Goal: Transaction & Acquisition: Purchase product/service

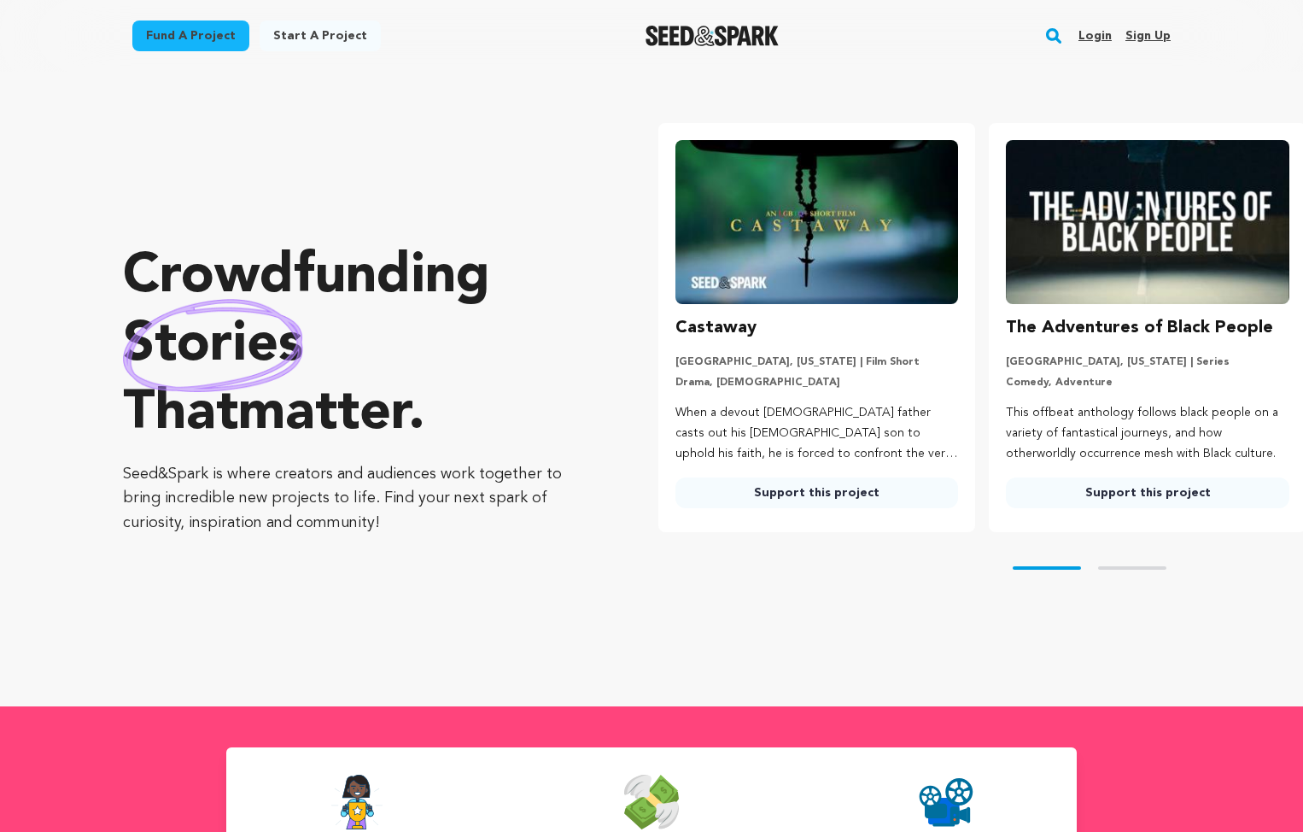
click at [1099, 32] on link "Login" at bounding box center [1094, 35] width 33 height 27
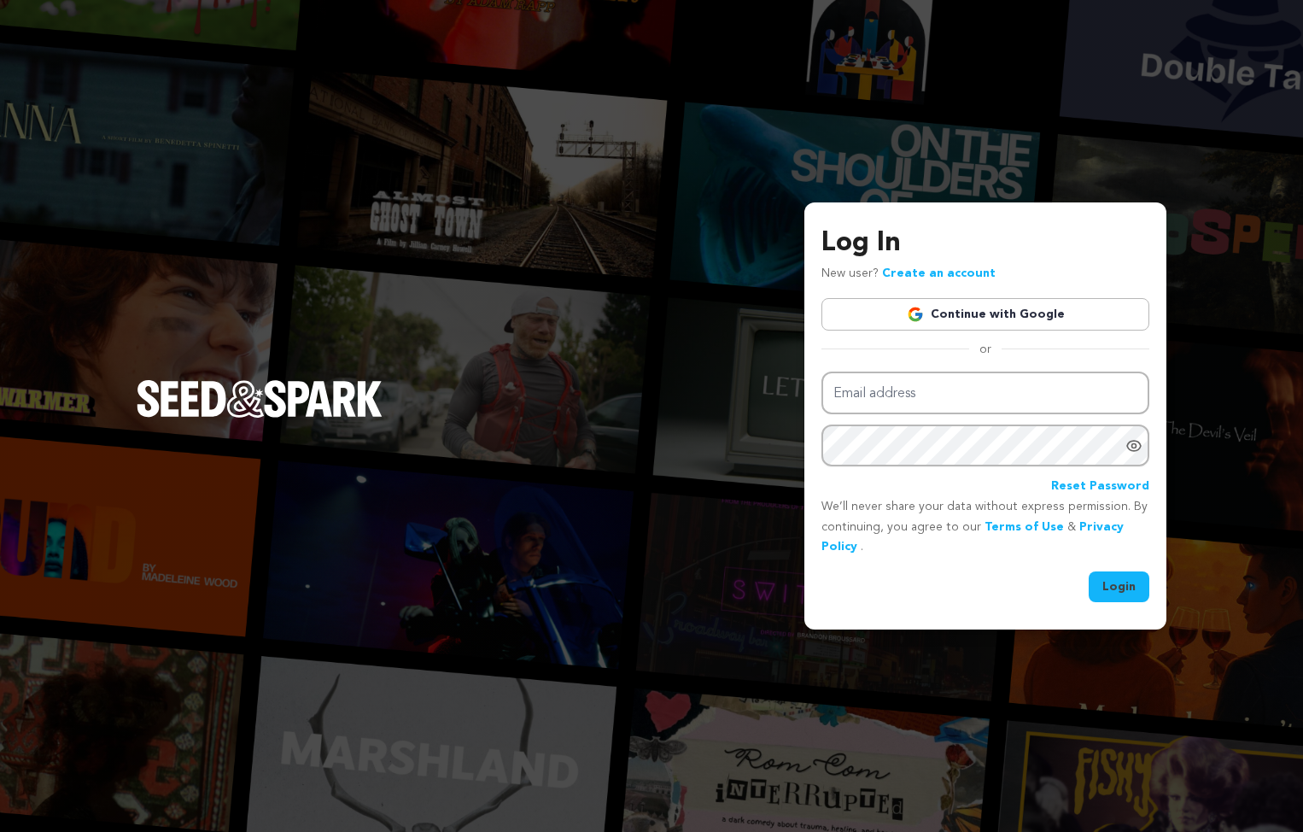
click at [1010, 308] on link "Continue with Google" at bounding box center [985, 314] width 328 height 32
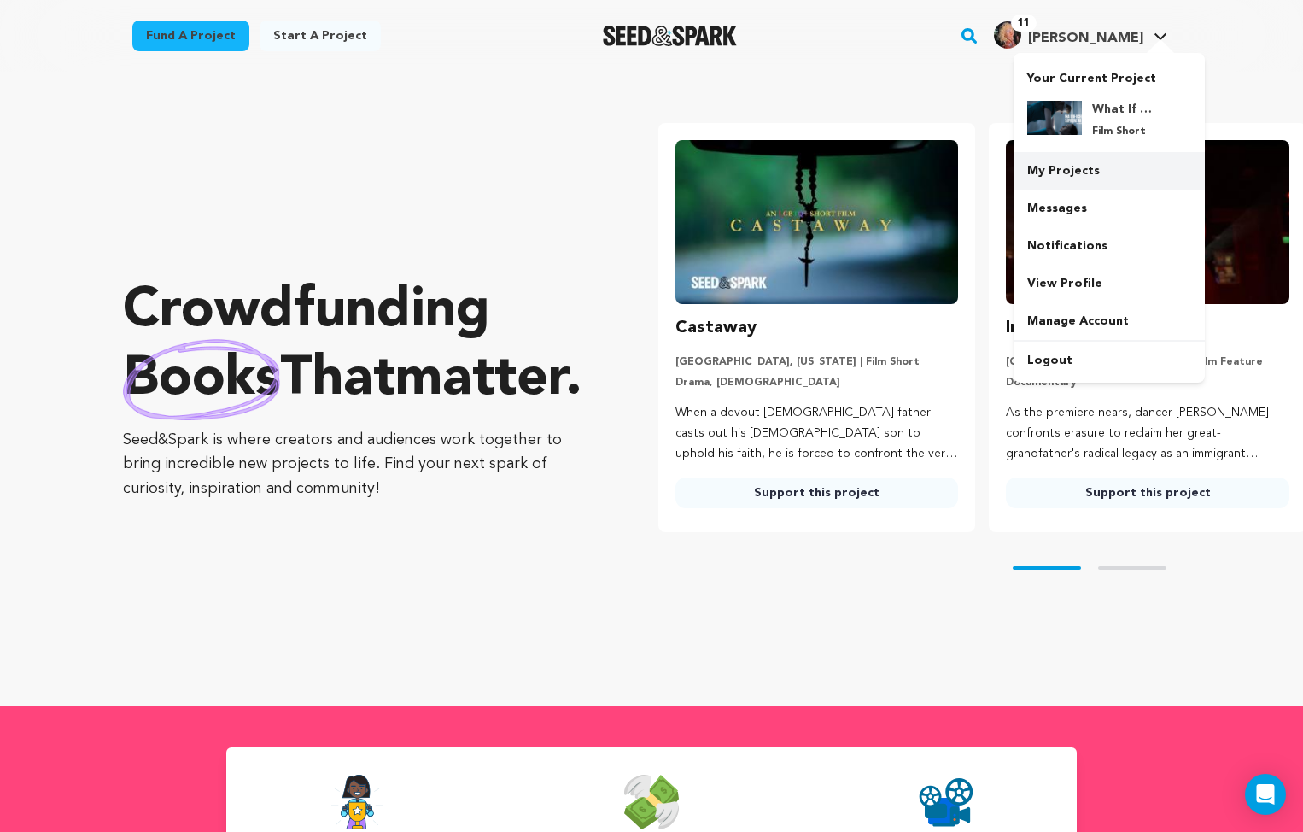
click at [1067, 174] on link "My Projects" at bounding box center [1109, 171] width 191 height 38
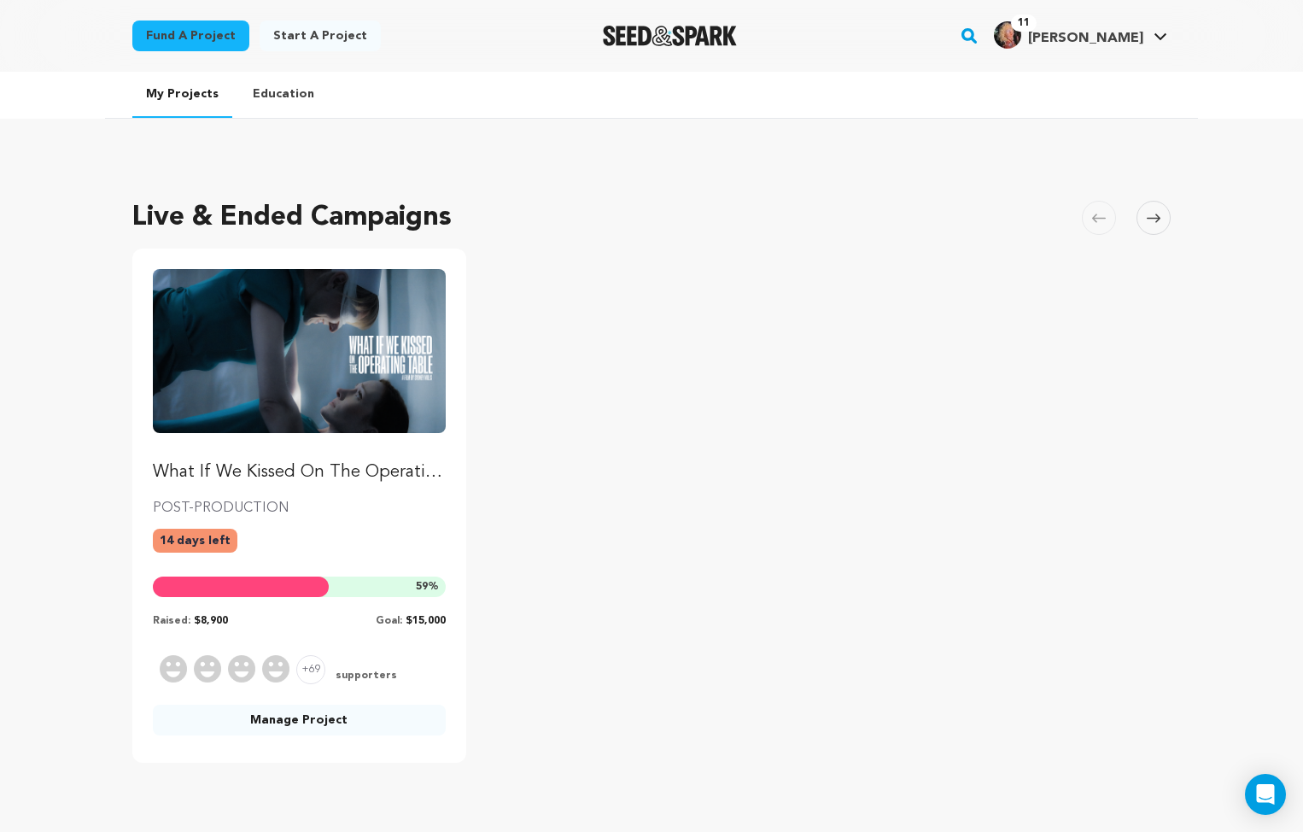
click at [346, 385] on img "Fund What If We Kissed On The Operating Table" at bounding box center [299, 351] width 293 height 164
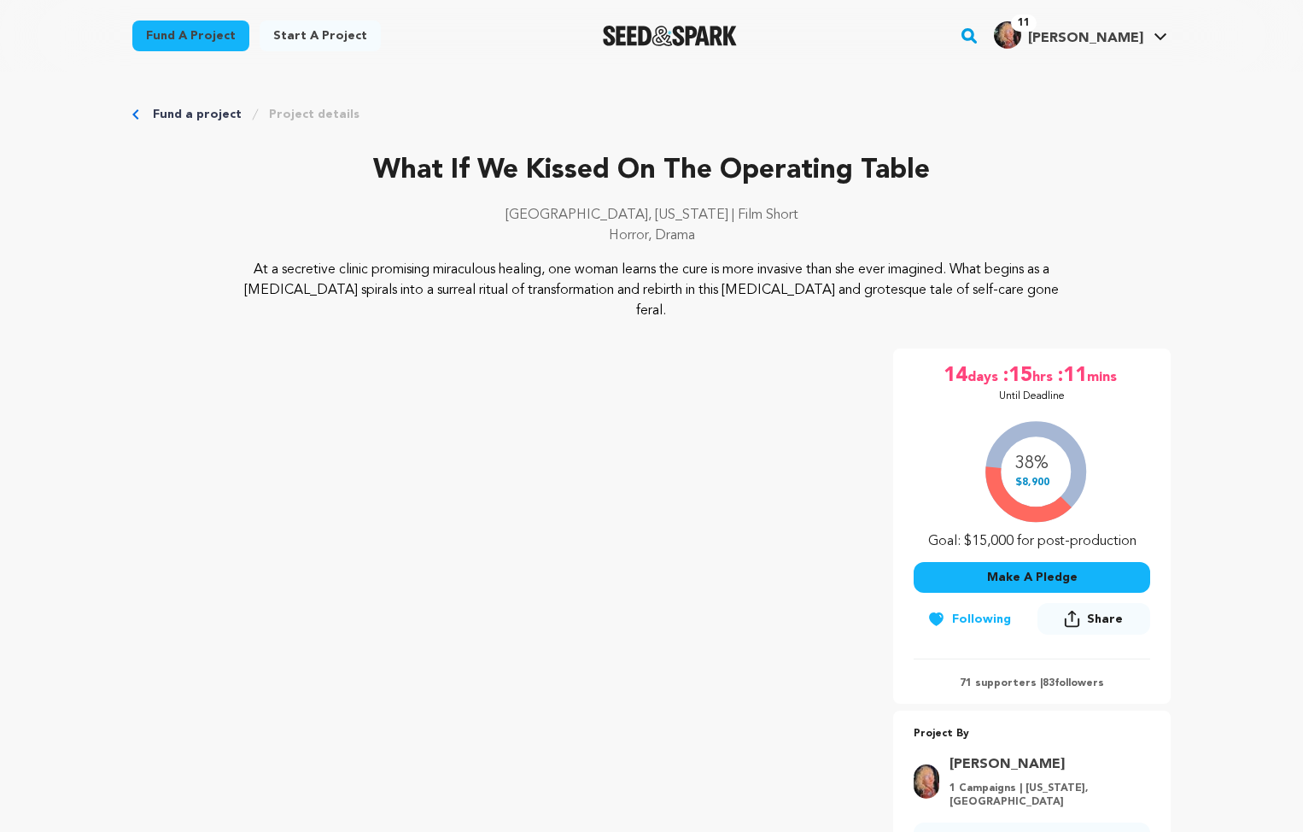
click at [1018, 562] on button "Make A Pledge" at bounding box center [1032, 577] width 237 height 31
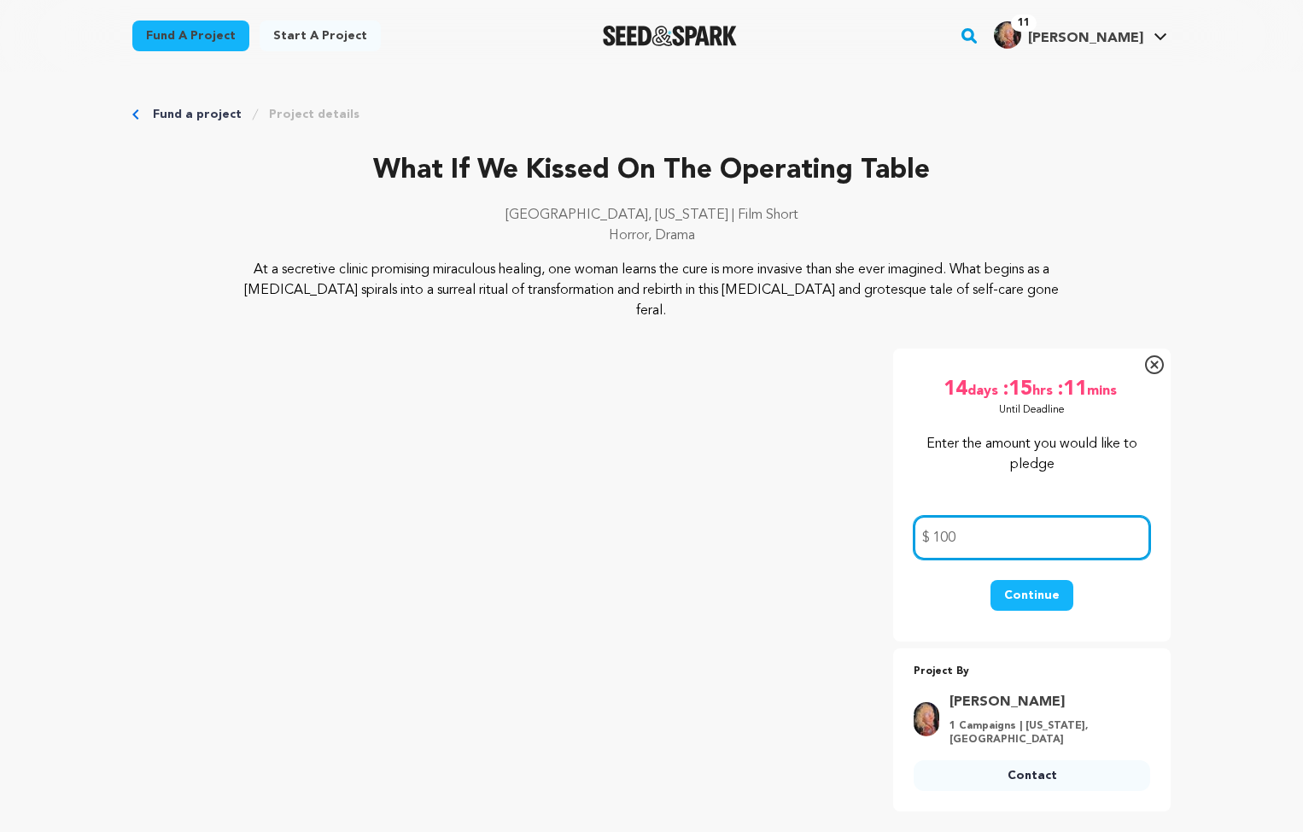
type input "100"
click at [938, 580] on div "Continue" at bounding box center [1032, 604] width 237 height 48
click at [1029, 580] on button "Continue" at bounding box center [1031, 595] width 83 height 31
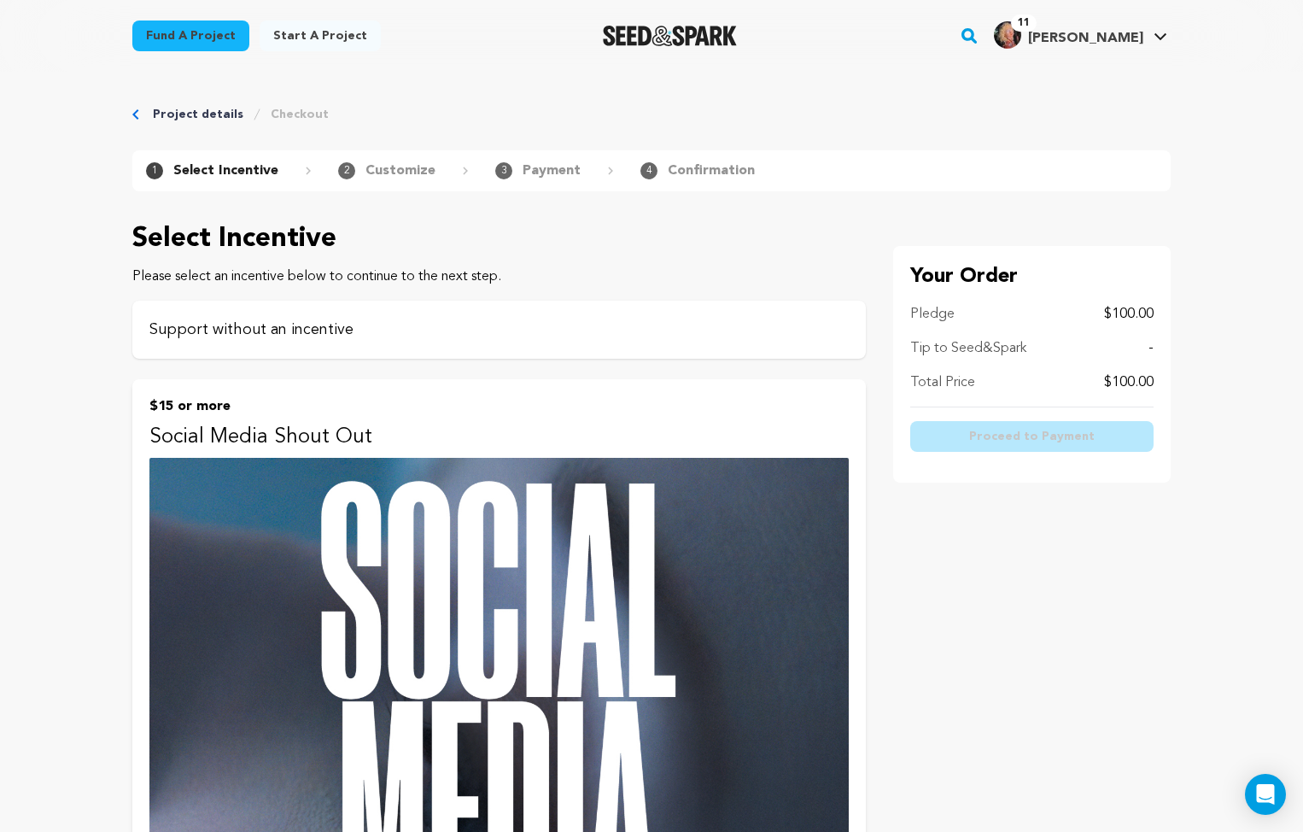
click at [294, 327] on p "Support without an incentive" at bounding box center [498, 330] width 699 height 24
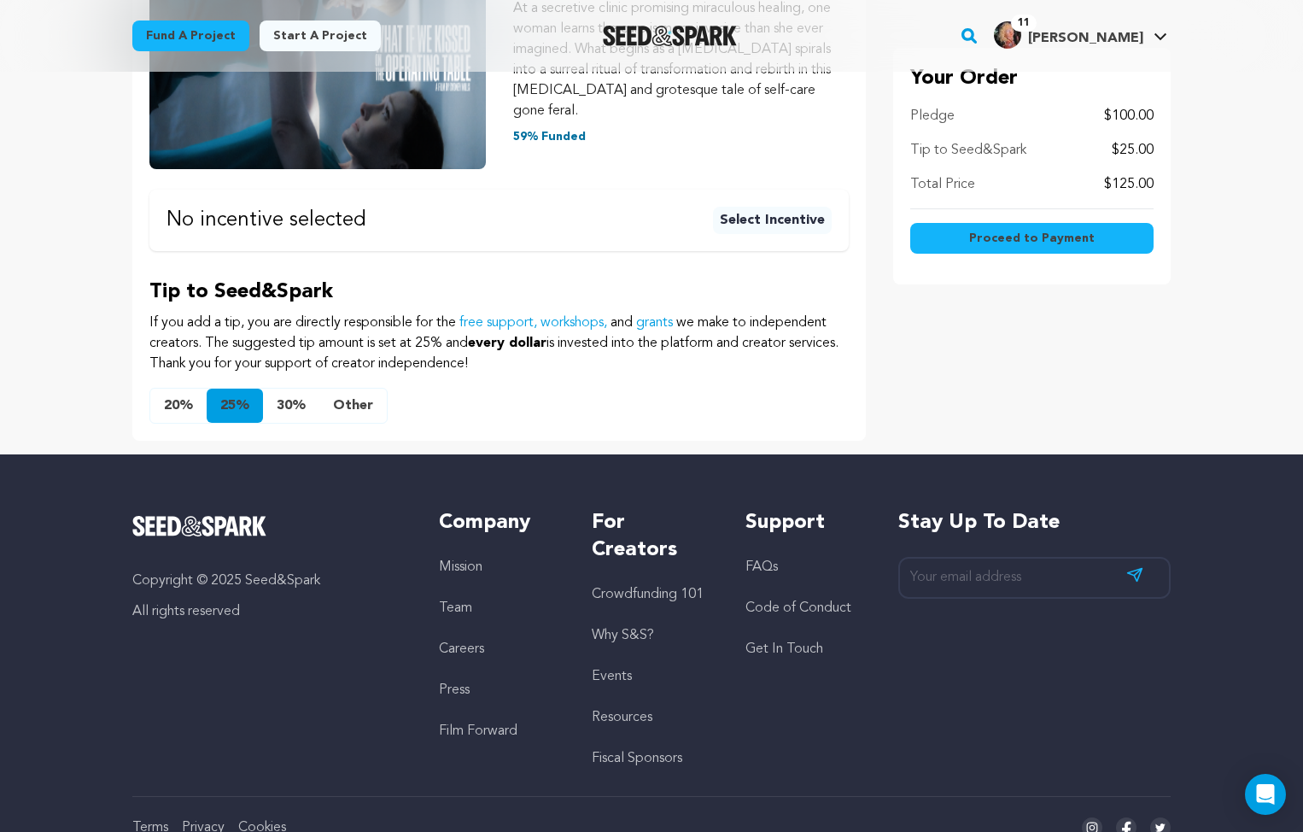
scroll to position [412, 0]
click at [315, 388] on button "30%" at bounding box center [291, 405] width 56 height 34
click at [336, 388] on button "Other" at bounding box center [352, 405] width 67 height 34
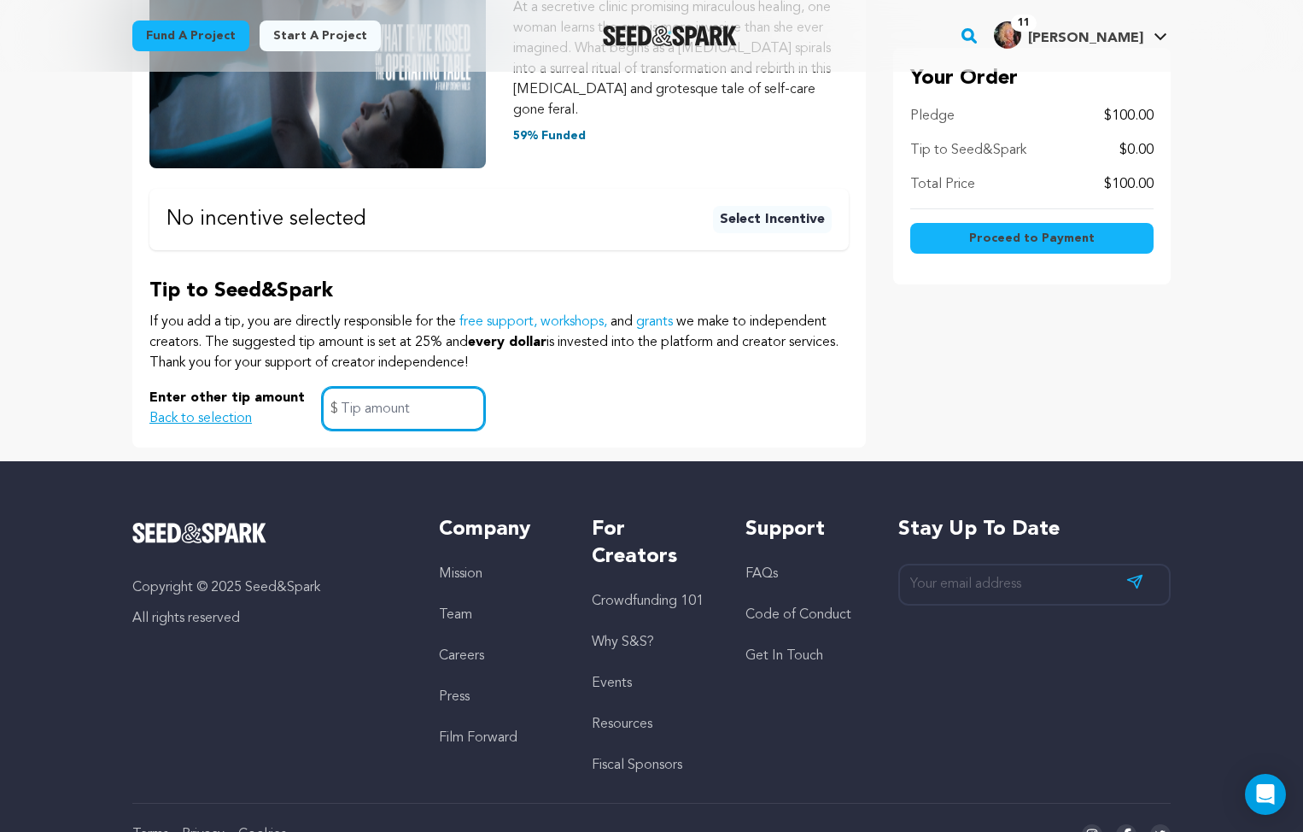
click at [401, 394] on input "text" at bounding box center [403, 409] width 163 height 44
type input "0"
click at [822, 387] on div "Enter other tip amount Back to selection 0 $" at bounding box center [498, 409] width 699 height 44
click at [1041, 242] on span "Proceed to Payment" at bounding box center [1032, 238] width 126 height 17
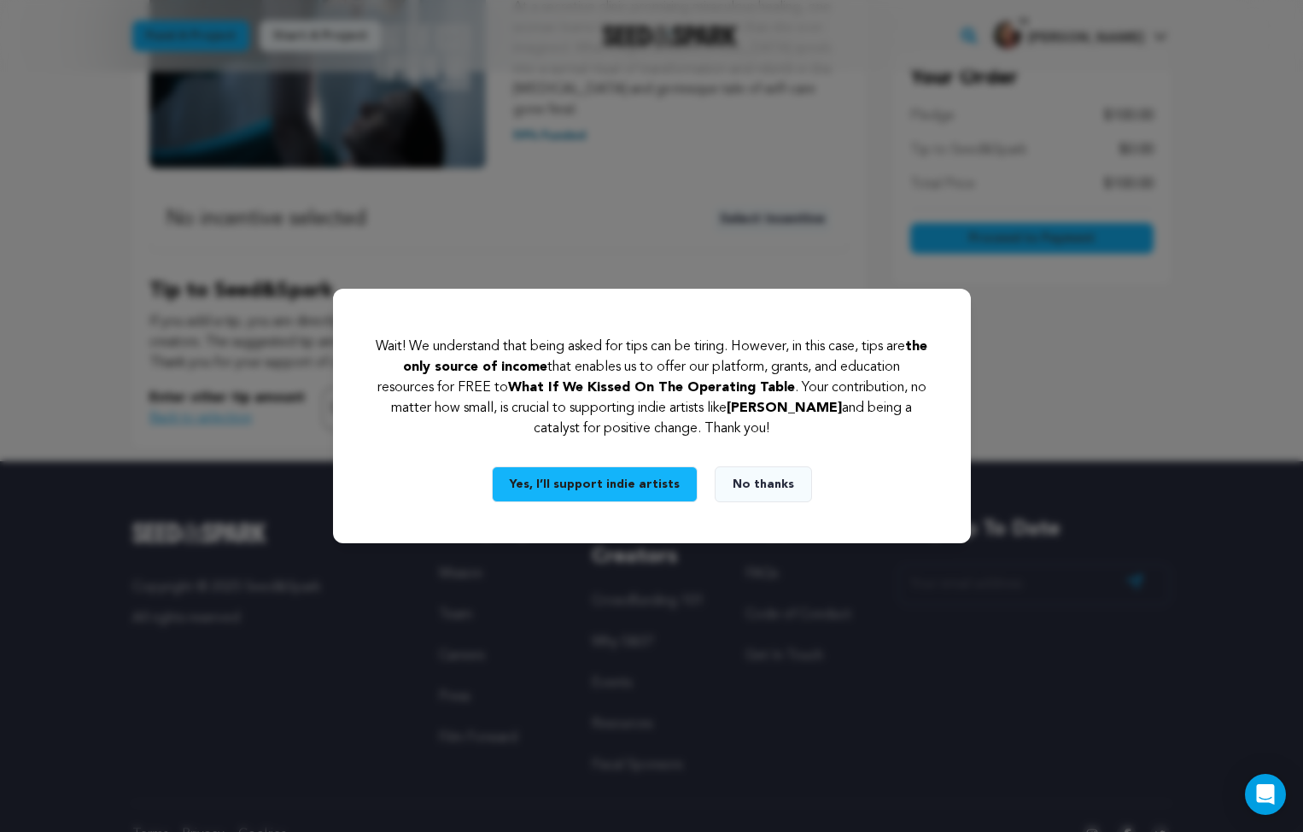
click at [763, 480] on button "No thanks" at bounding box center [763, 484] width 97 height 36
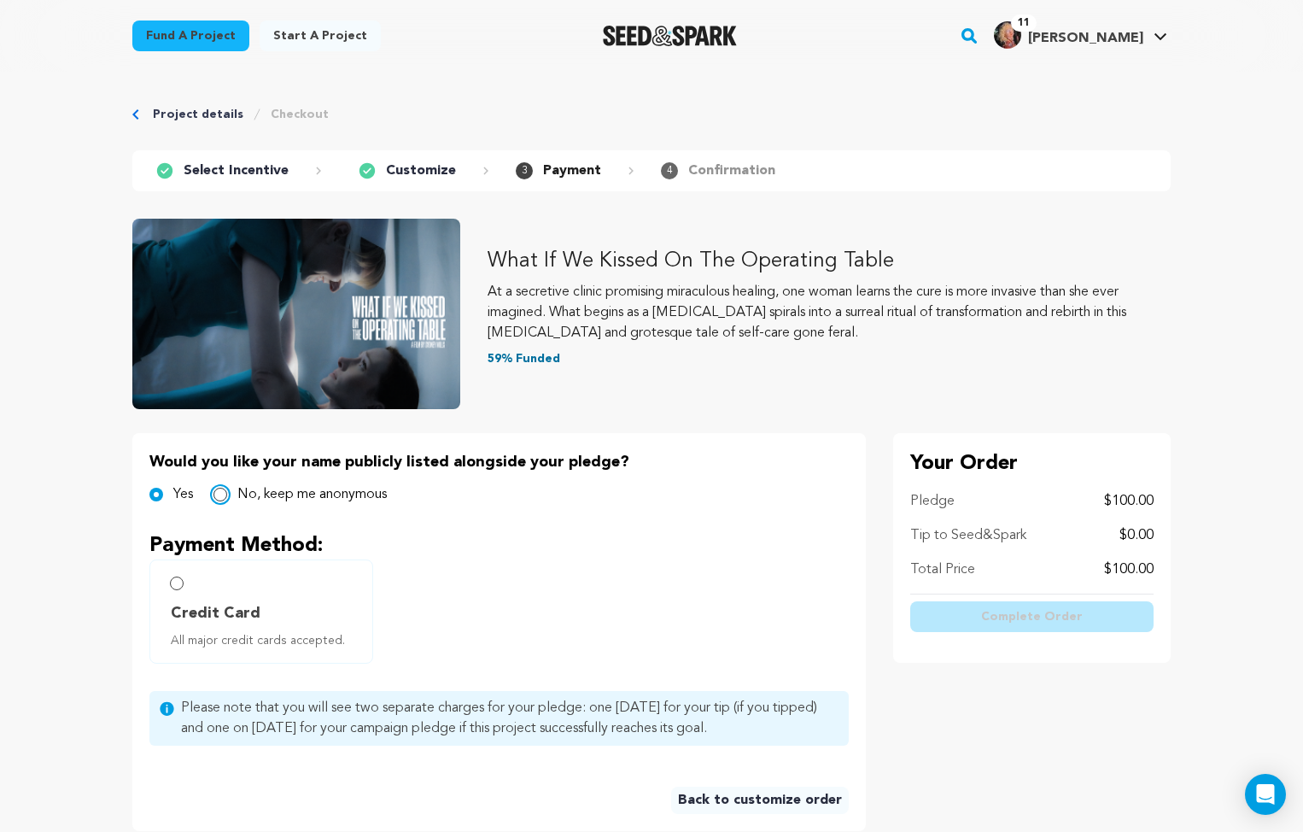
click at [223, 494] on input "No, keep me anonymous" at bounding box center [220, 495] width 14 height 14
radio input "true"
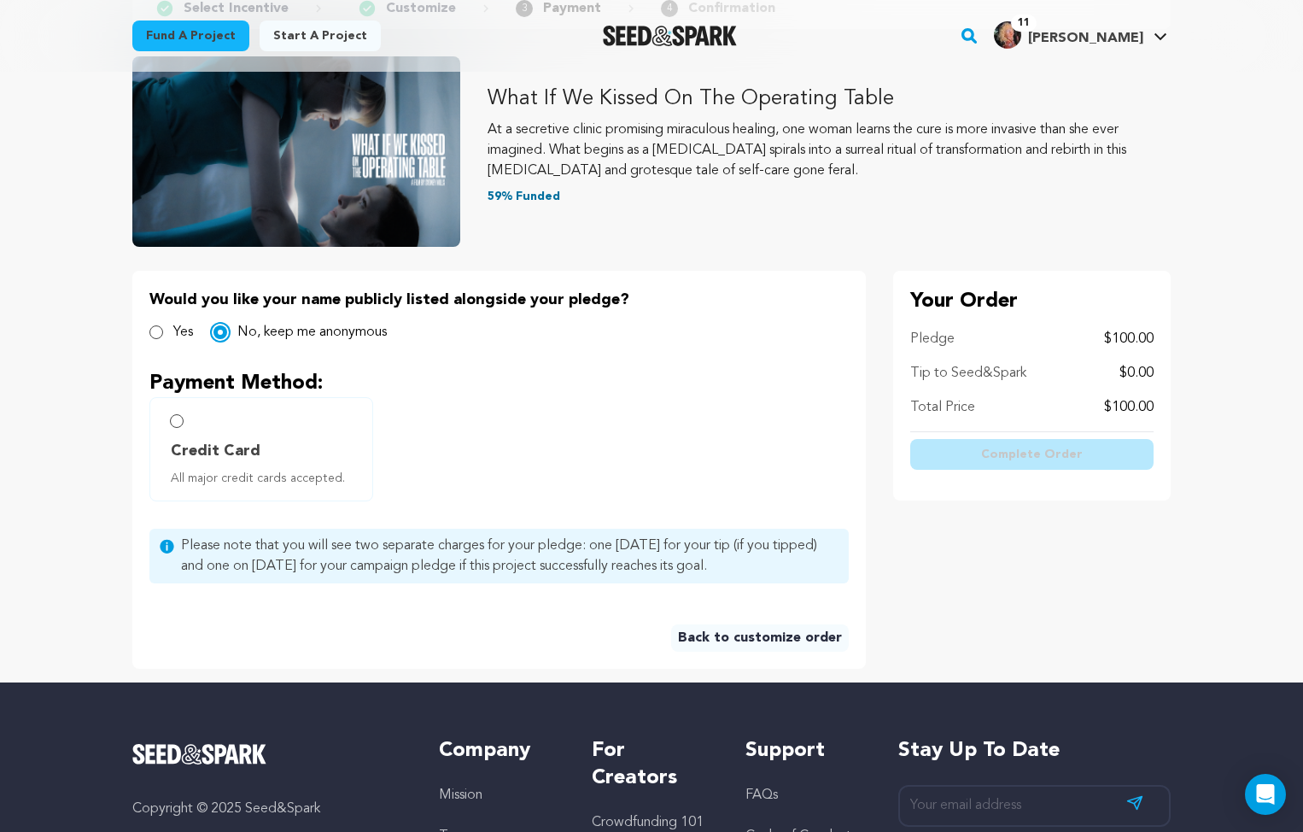
scroll to position [163, 0]
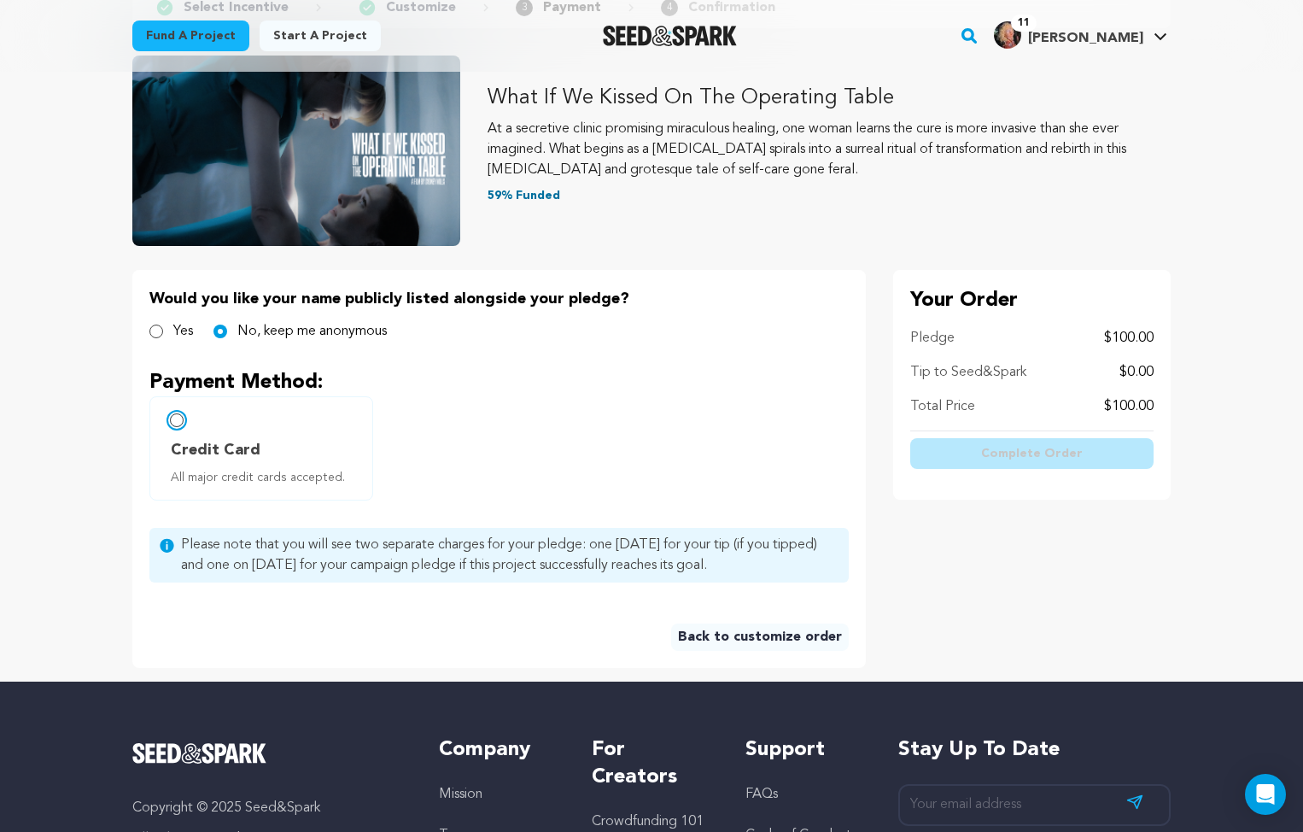
click at [177, 423] on input "Credit Card All major credit cards accepted." at bounding box center [177, 420] width 14 height 14
radio input "false"
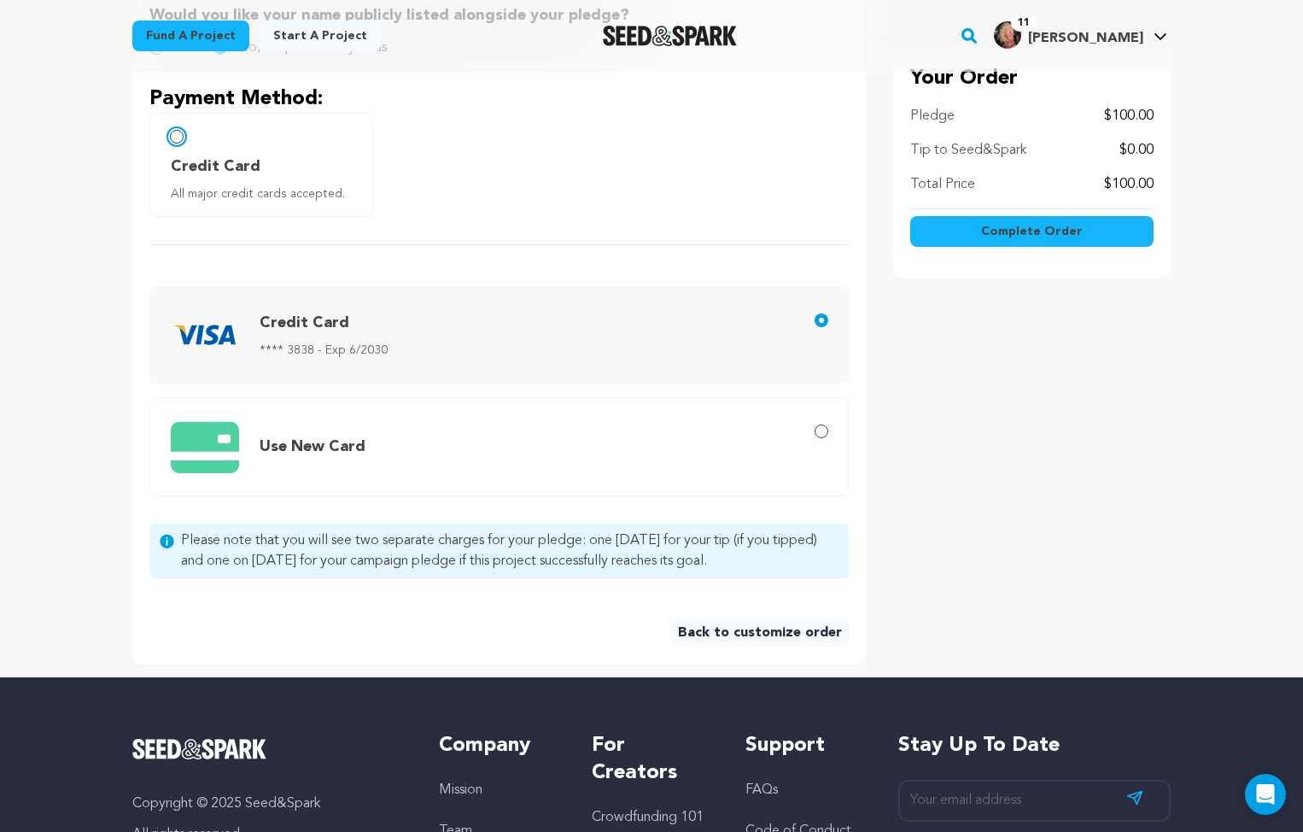
scroll to position [451, 0]
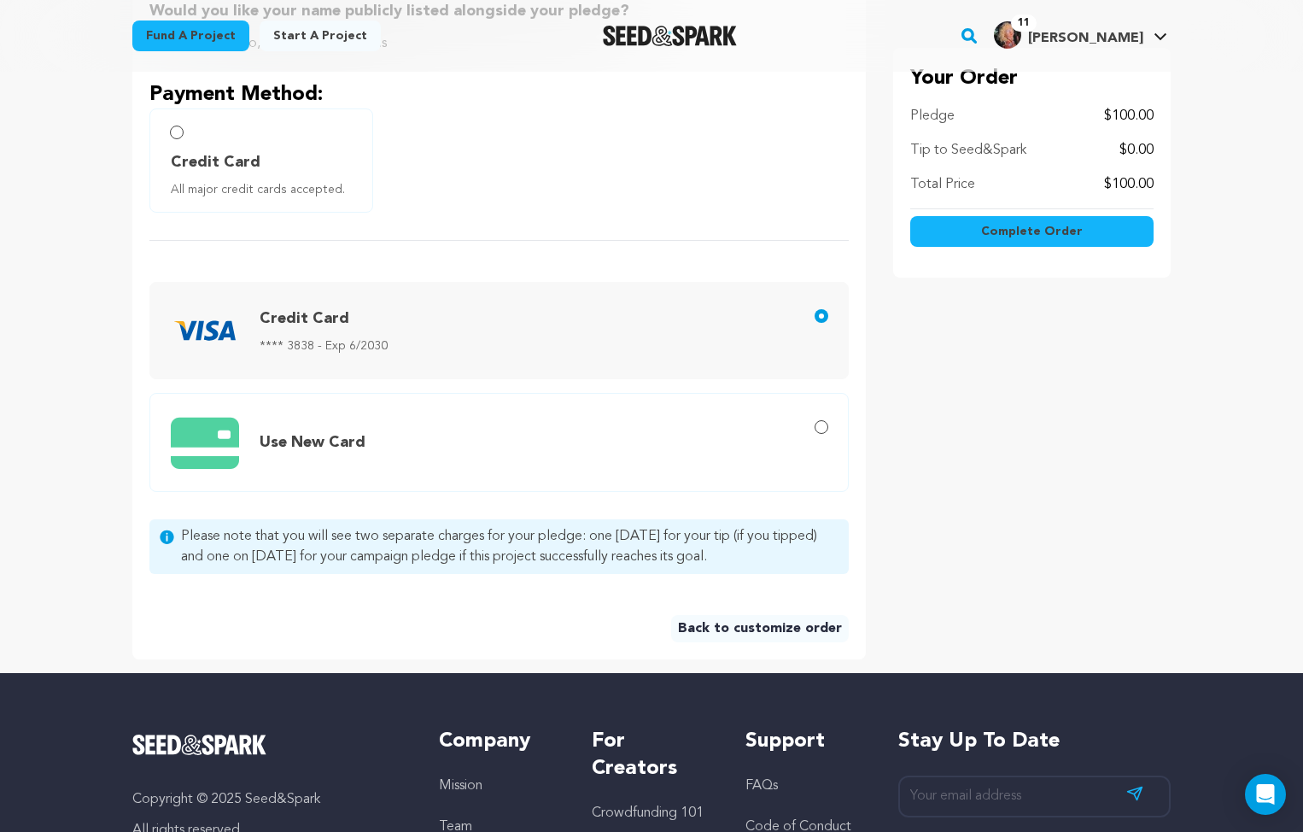
click at [1034, 231] on span "Complete Order" at bounding box center [1032, 231] width 102 height 17
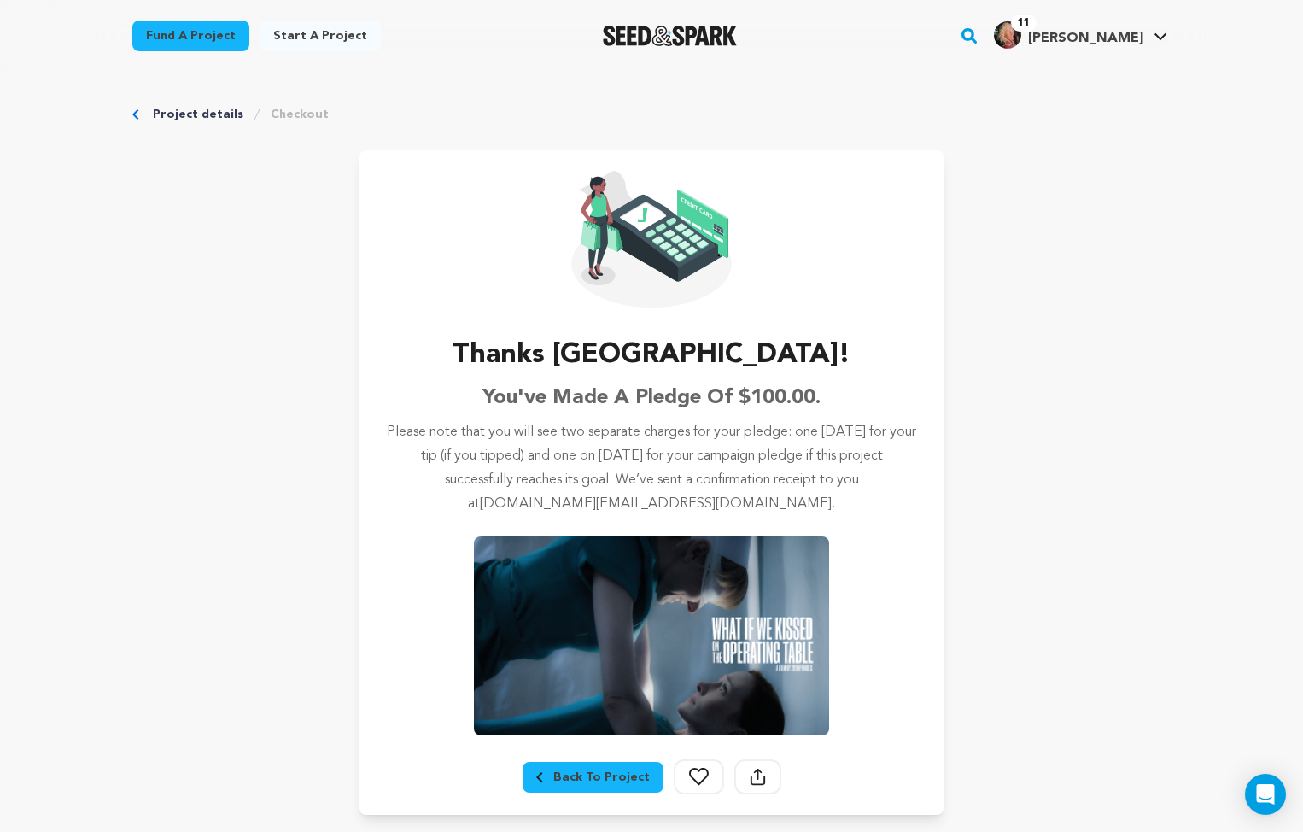
click at [186, 114] on link "Project details" at bounding box center [198, 114] width 91 height 17
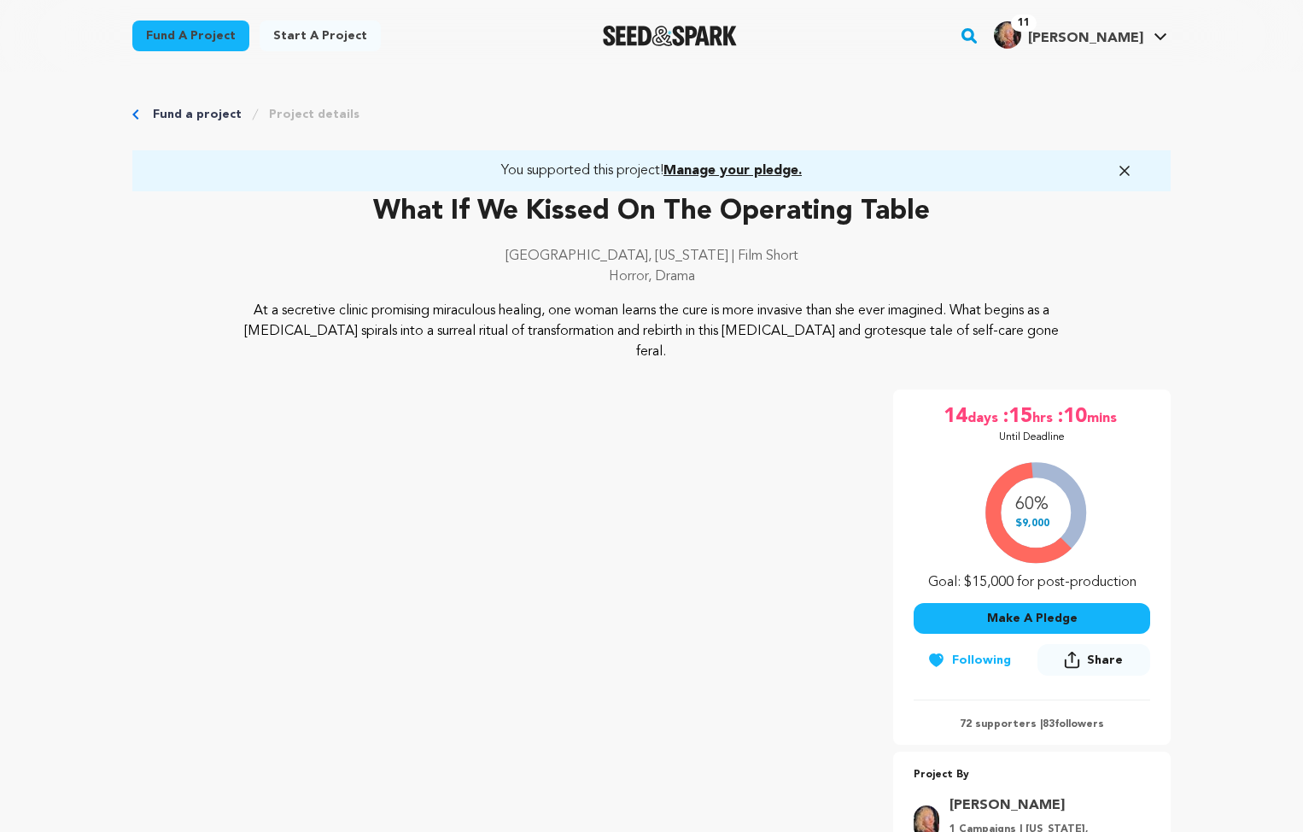
click at [1120, 168] on icon "button" at bounding box center [1124, 170] width 17 height 17
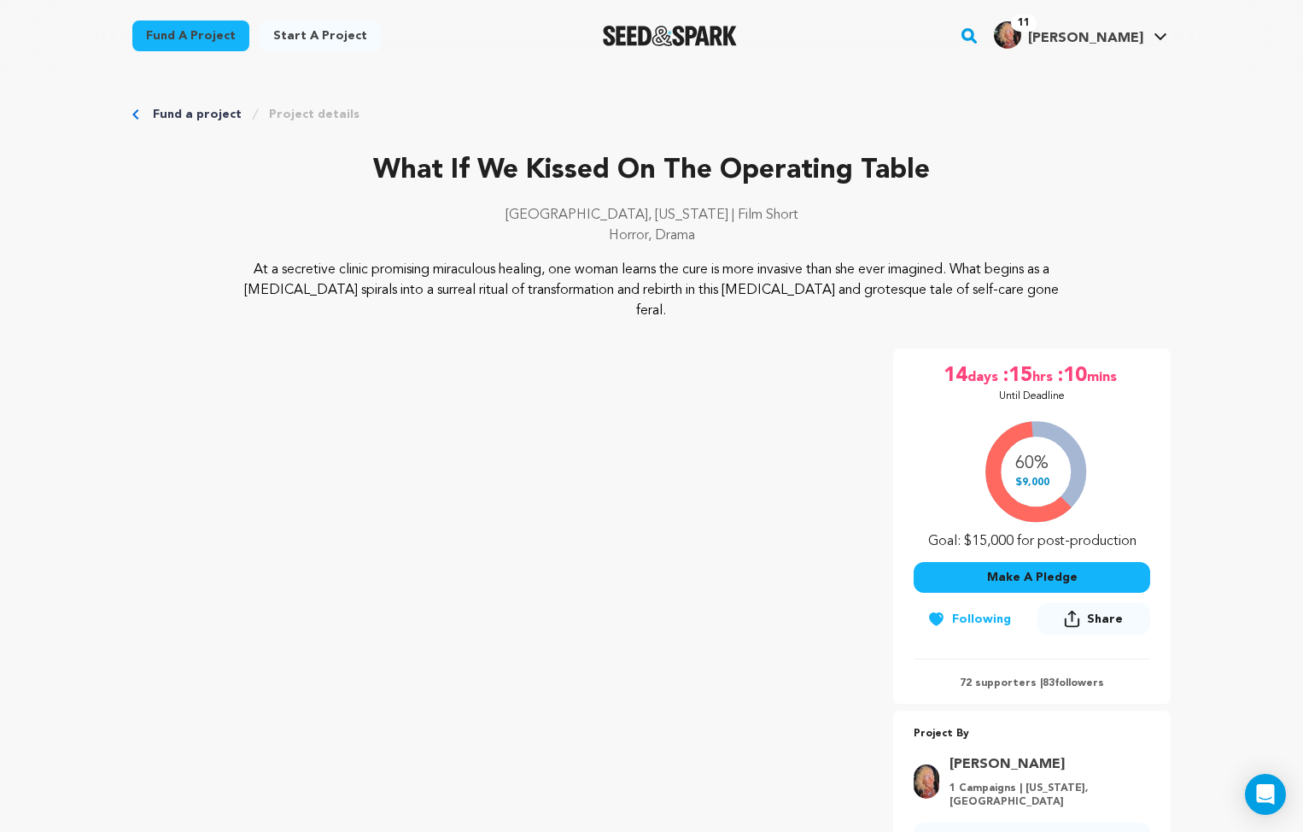
click at [1134, 33] on span "[PERSON_NAME]" at bounding box center [1085, 39] width 115 height 14
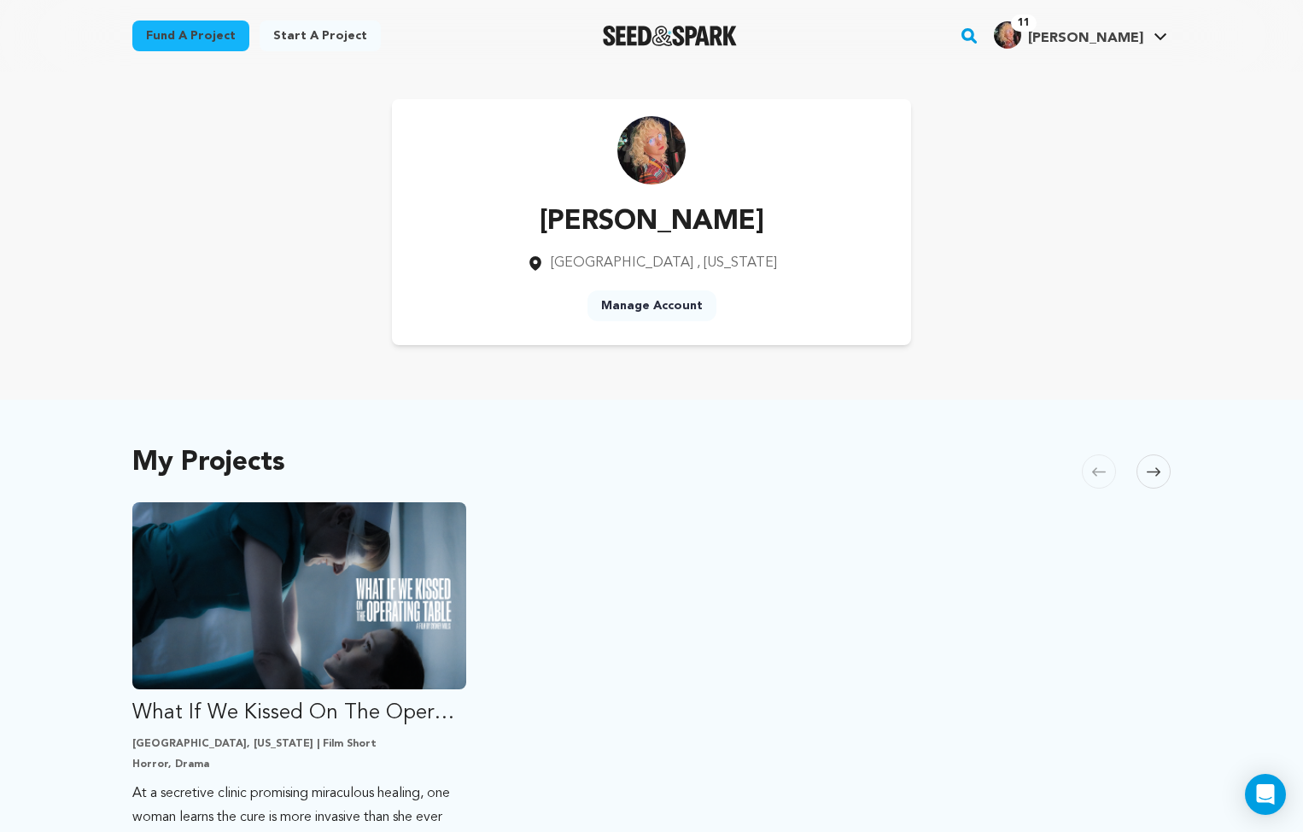
click at [541, 745] on ul "What If We Kissed On The Operating Table [GEOGRAPHIC_DATA], [US_STATE] | Film S…" at bounding box center [651, 715] width 1038 height 427
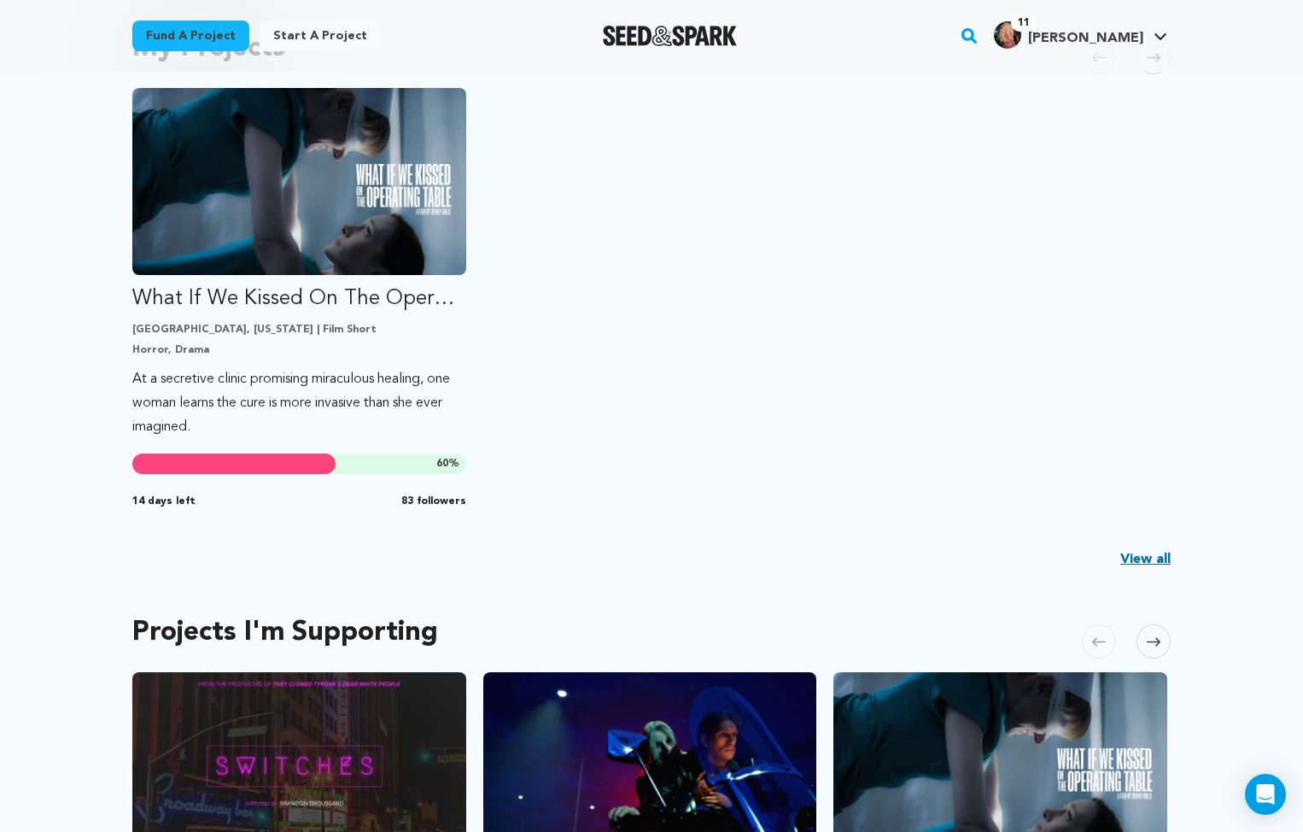
scroll to position [416, 0]
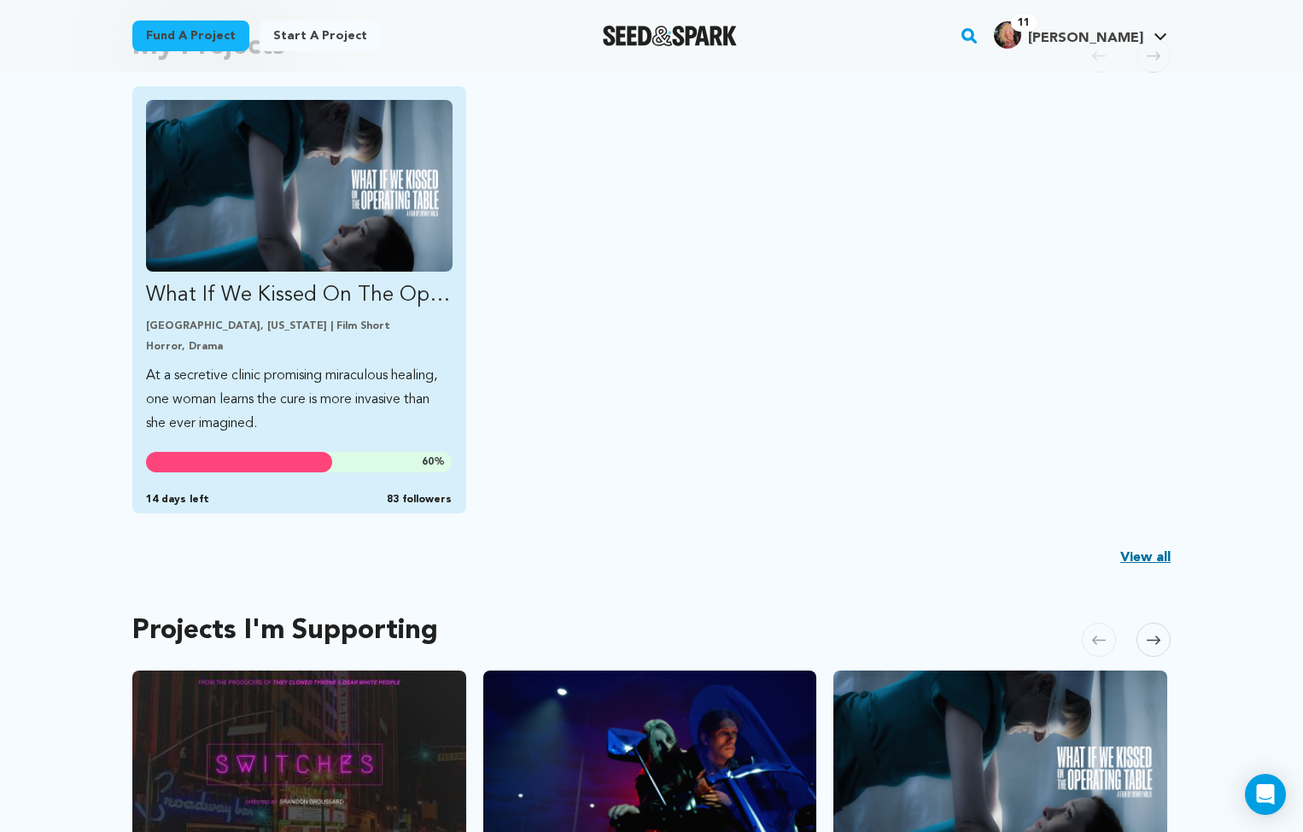
click at [386, 412] on p "At a secretive clinic promising miraculous healing, one woman learns the cure i…" at bounding box center [299, 400] width 307 height 72
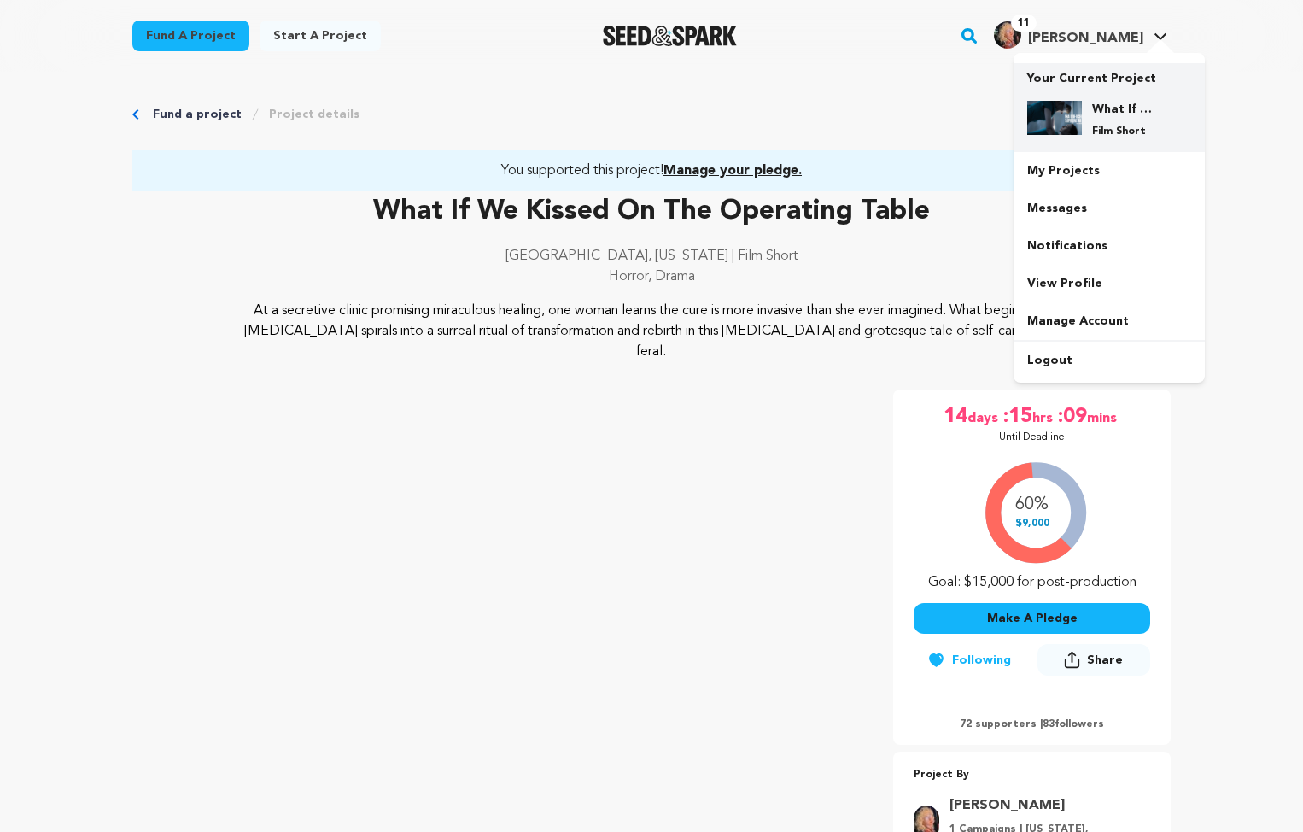
click at [1078, 126] on img at bounding box center [1054, 118] width 55 height 34
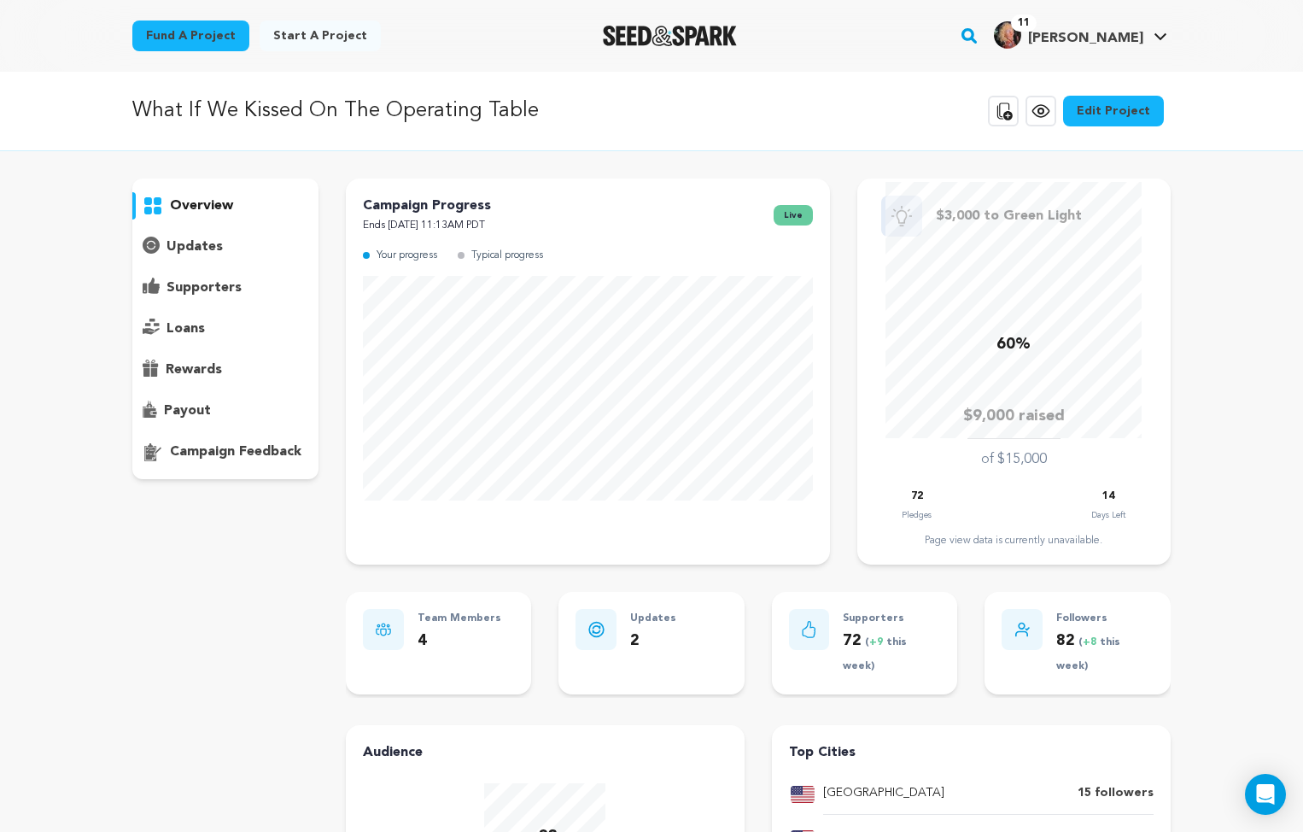
click at [206, 286] on p "supporters" at bounding box center [204, 288] width 75 height 20
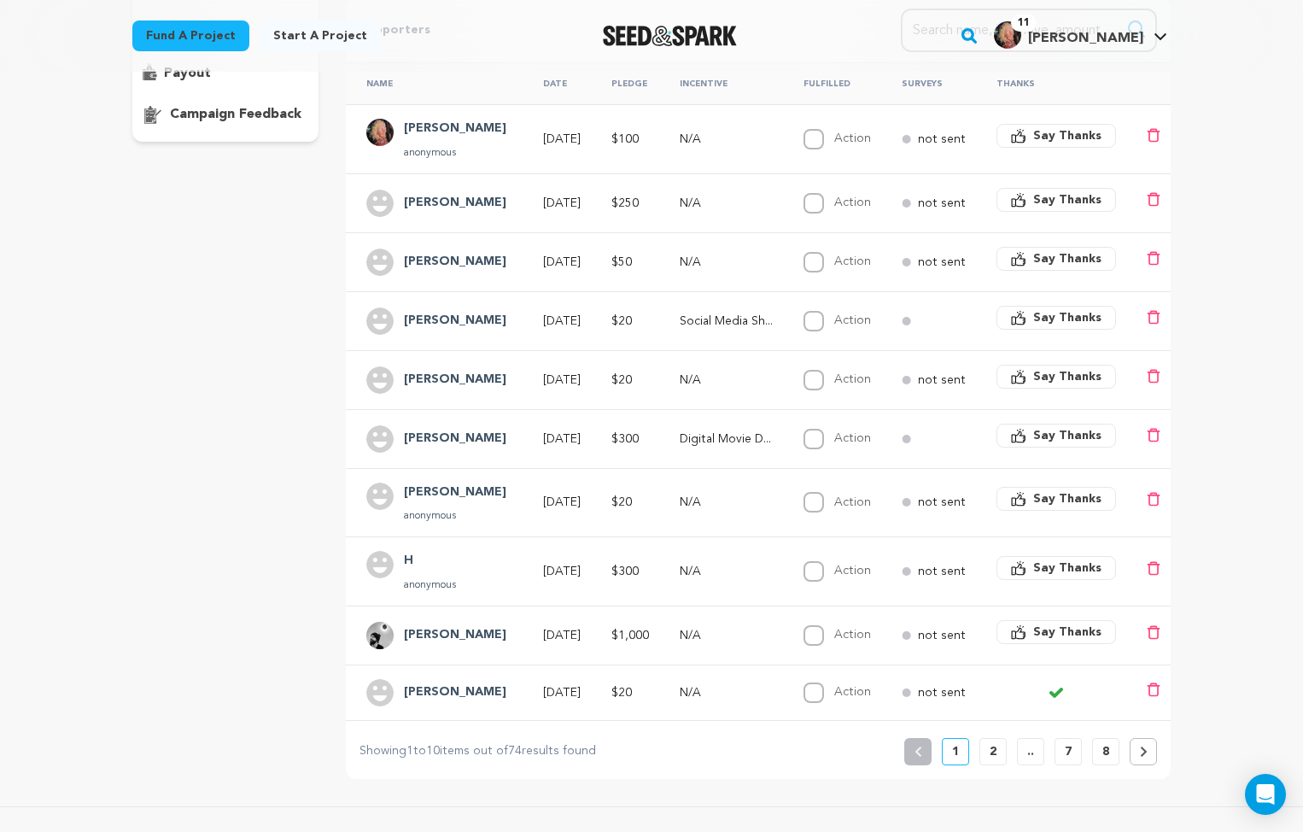
scroll to position [338, 0]
click at [523, 561] on td "[DATE]" at bounding box center [557, 570] width 68 height 69
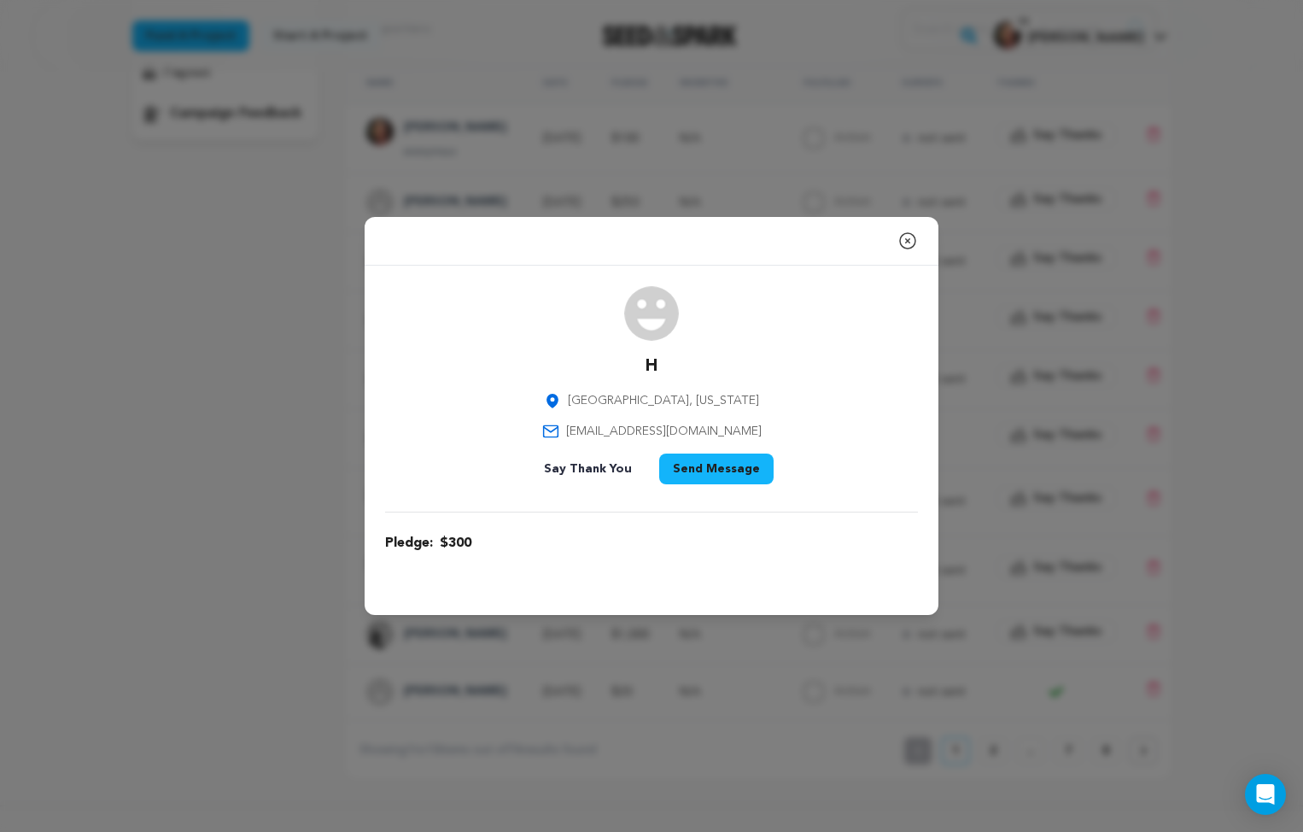
click at [909, 240] on icon "button" at bounding box center [907, 240] width 15 height 15
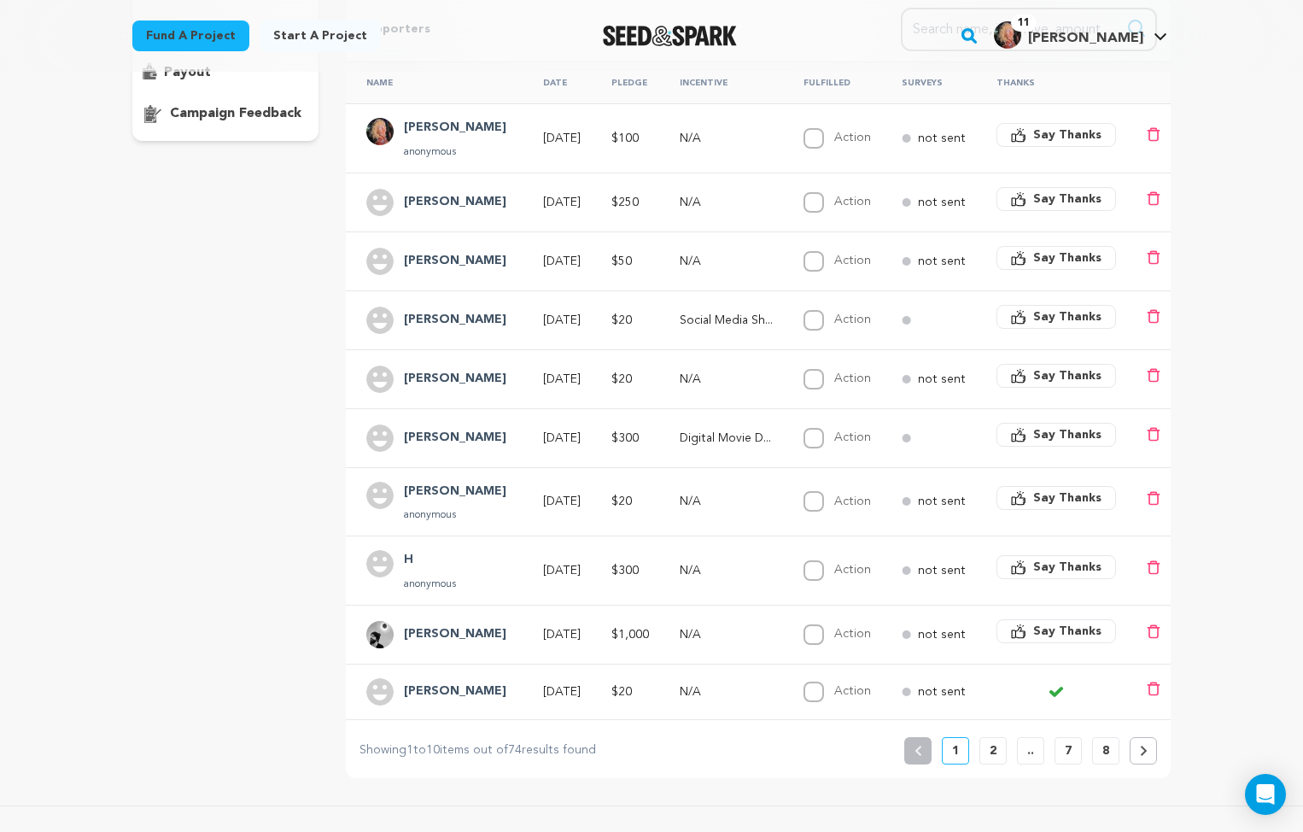
click at [486, 317] on div "[PERSON_NAME]" at bounding box center [439, 320] width 146 height 27
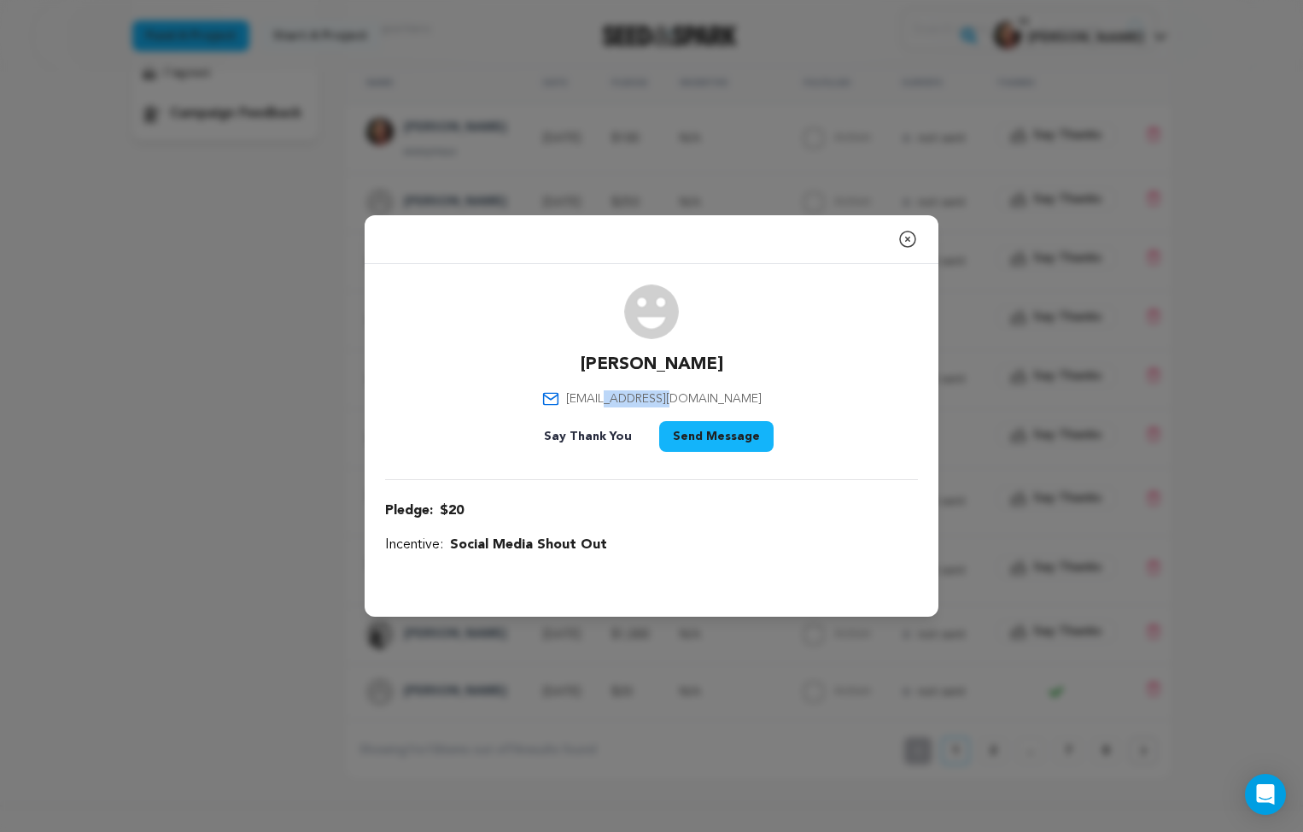
drag, startPoint x: 672, startPoint y: 398, endPoint x: 619, endPoint y: 401, distance: 53.1
click at [619, 401] on span "[EMAIL_ADDRESS][DOMAIN_NAME]" at bounding box center [664, 398] width 196 height 17
click at [694, 396] on span "[EMAIL_ADDRESS][DOMAIN_NAME]" at bounding box center [664, 398] width 196 height 17
click at [906, 232] on icon "button" at bounding box center [907, 239] width 20 height 20
